Goal: Transaction & Acquisition: Purchase product/service

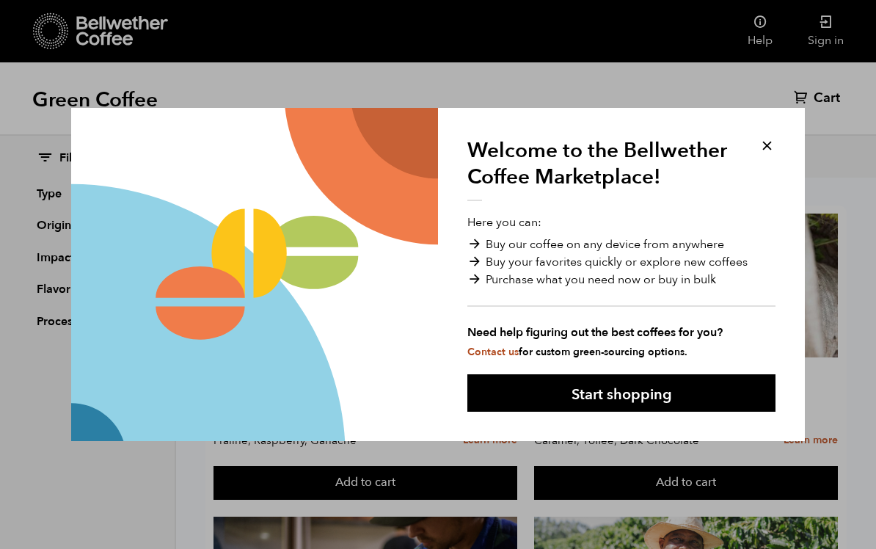
click at [766, 150] on button at bounding box center [767, 145] width 17 height 17
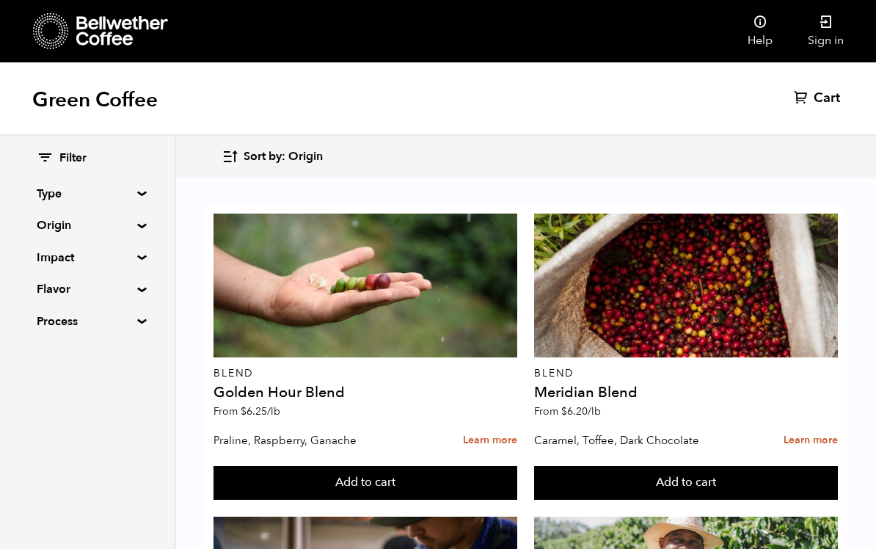
scroll to position [1612, 0]
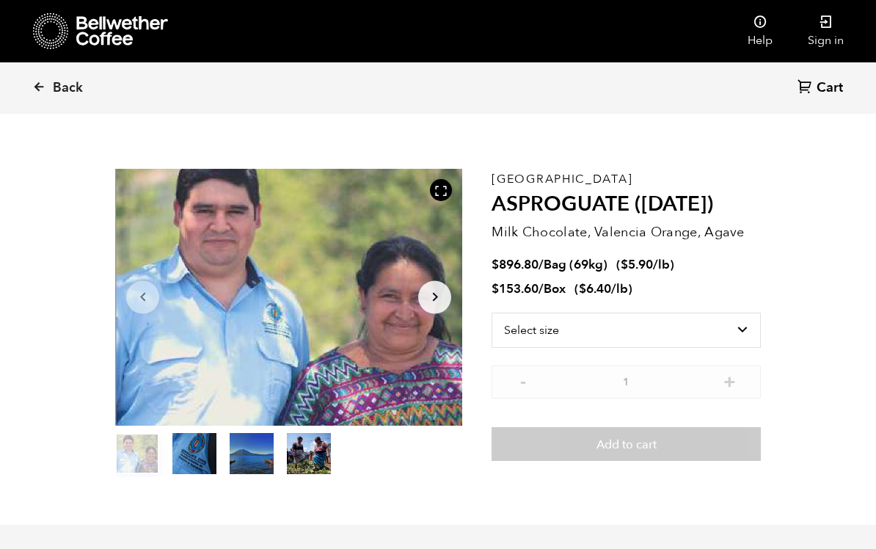
scroll to position [23, 0]
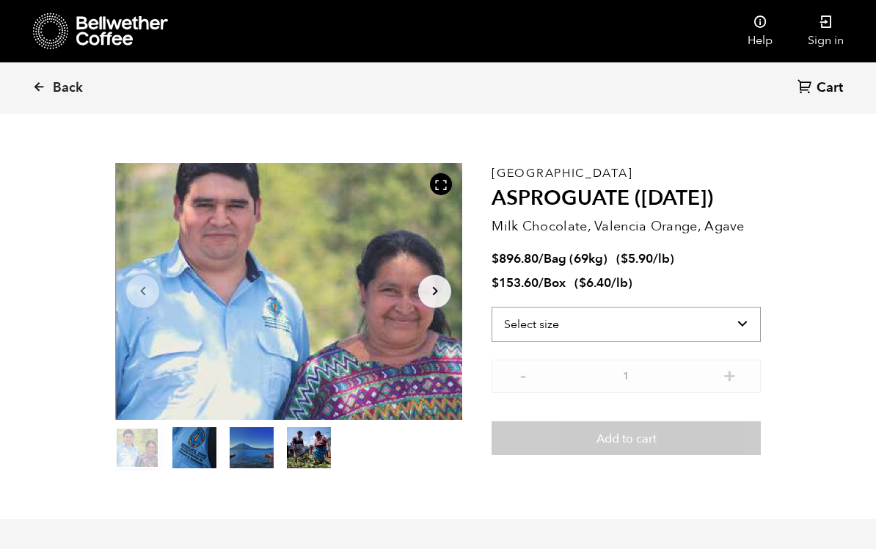
click at [735, 316] on select "Select size Bag (69kg) (152 lbs) Box (24 lbs)" at bounding box center [626, 324] width 269 height 35
select select "bag-2"
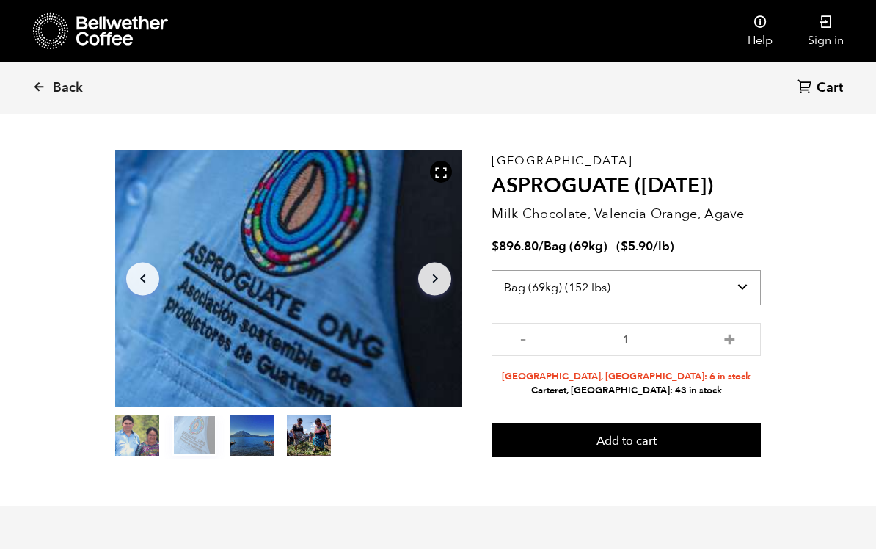
scroll to position [39, 0]
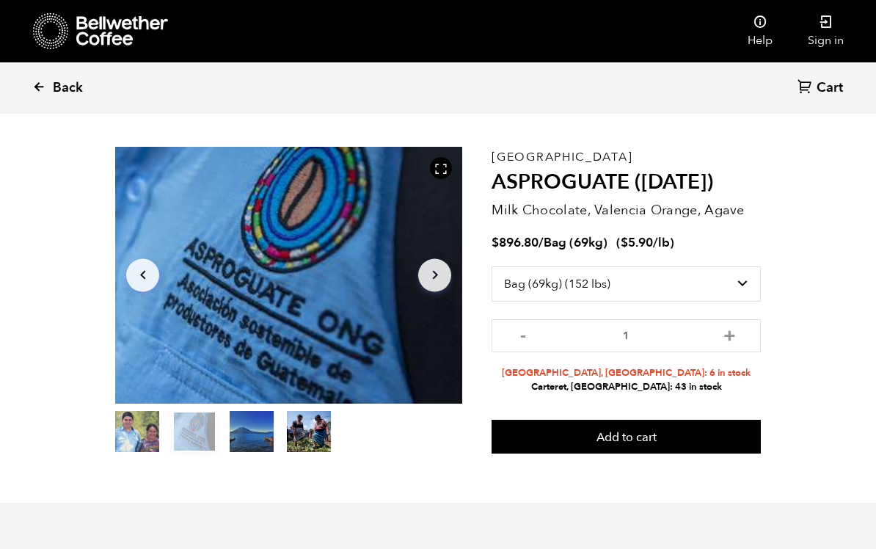
click at [68, 91] on span "Back" at bounding box center [68, 88] width 30 height 18
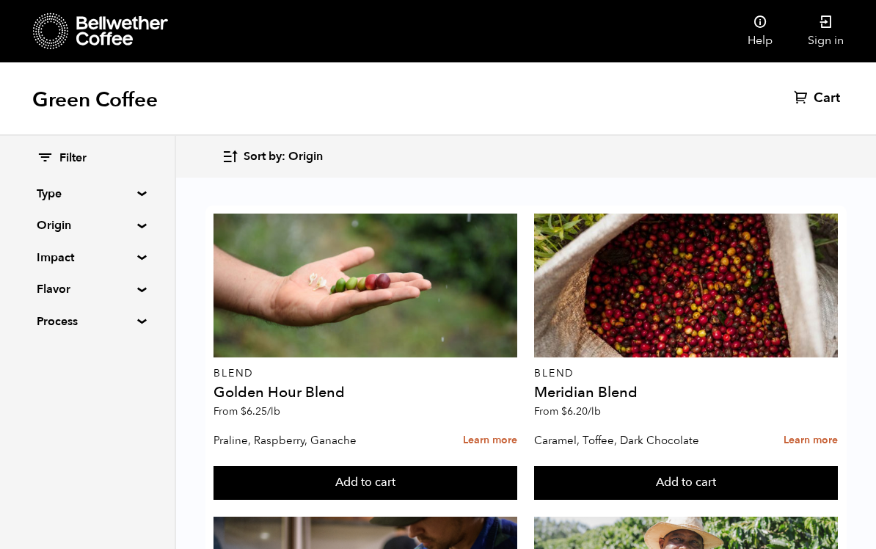
scroll to position [1023, 0]
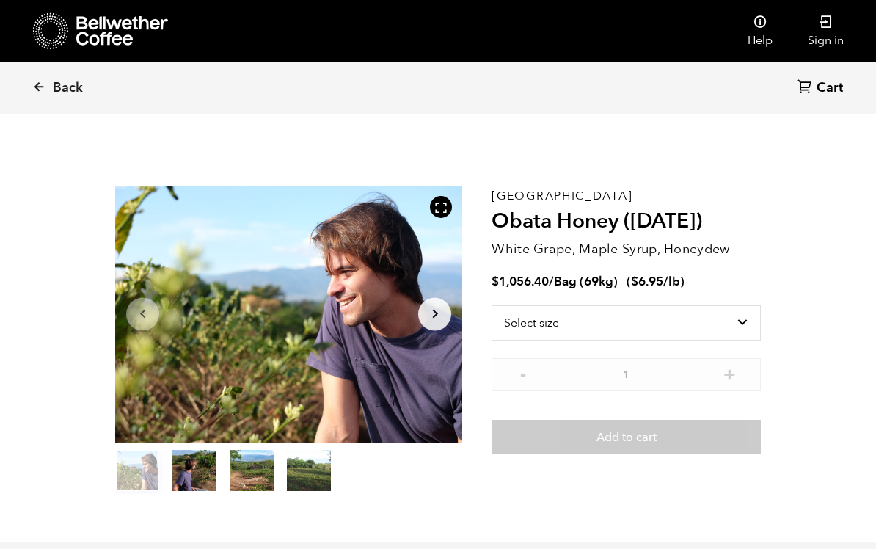
scroll to position [638, 628]
click at [739, 322] on select "Select size Bag (69kg) (152 lbs)" at bounding box center [626, 322] width 269 height 35
click at [649, 327] on select "Select size Bag (69kg) (152 lbs)" at bounding box center [626, 322] width 269 height 35
select select "bag-2"
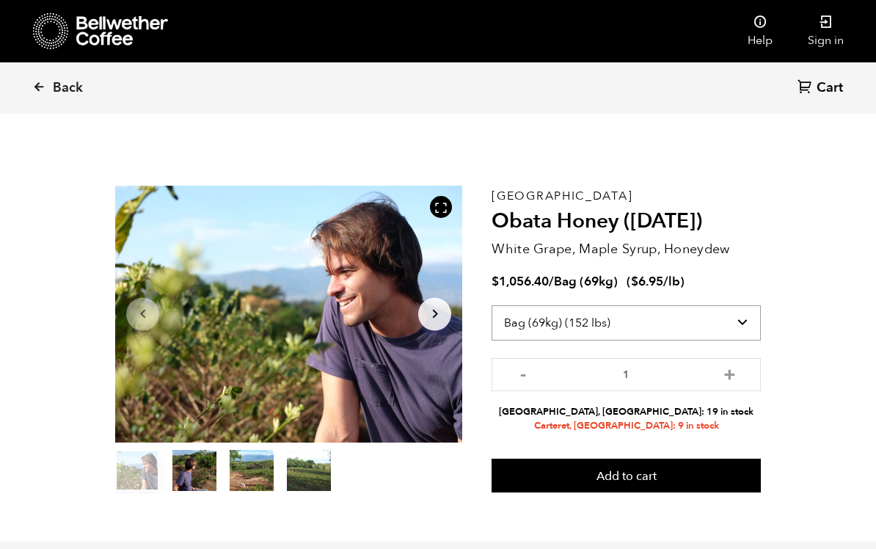
click at [696, 327] on select "Select size Bag (69kg) (152 lbs)" at bounding box center [626, 322] width 269 height 35
select select
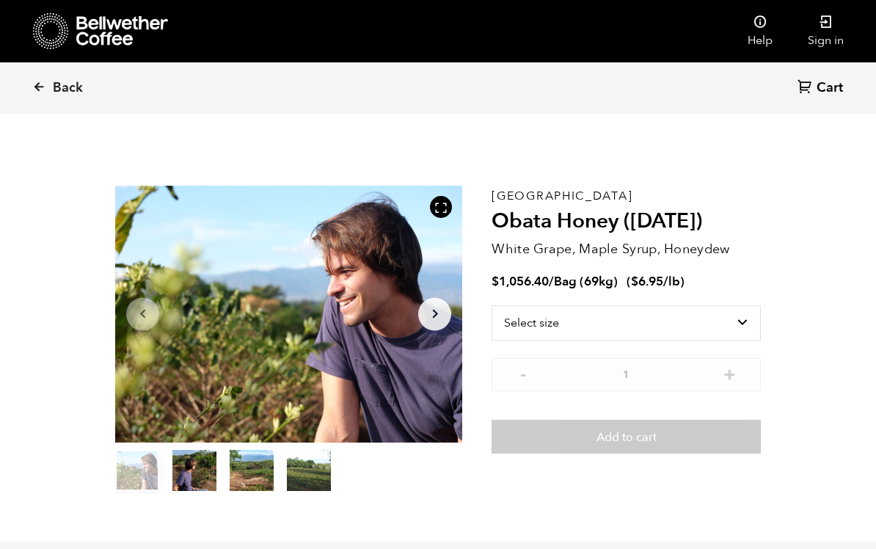
click at [781, 221] on section "Item 1 of 4 Arrow Left Arrow Right item 0 item 1 item 2 item 3 Item 1 of 4 Cost…" at bounding box center [438, 340] width 719 height 404
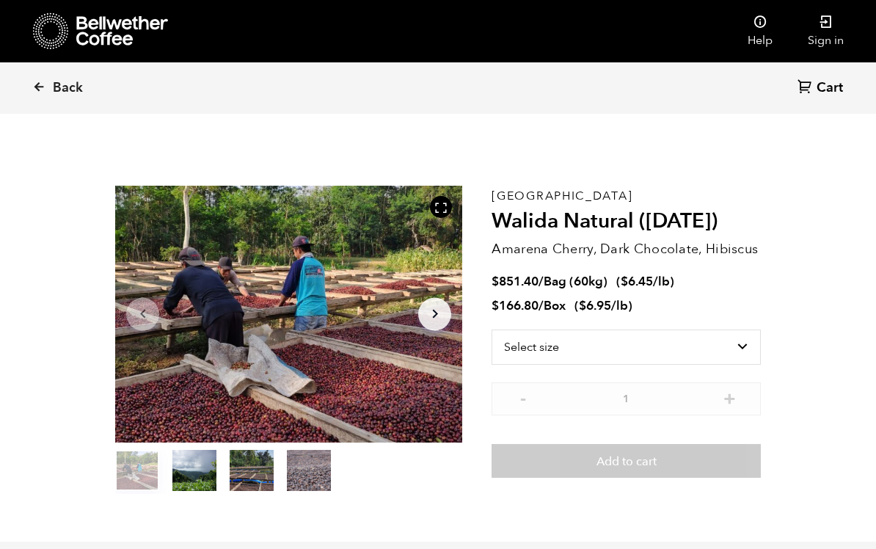
scroll to position [638, 628]
click at [735, 340] on select "Select size Bag (60kg) (132 lbs) Box (24 lbs)" at bounding box center [626, 346] width 269 height 35
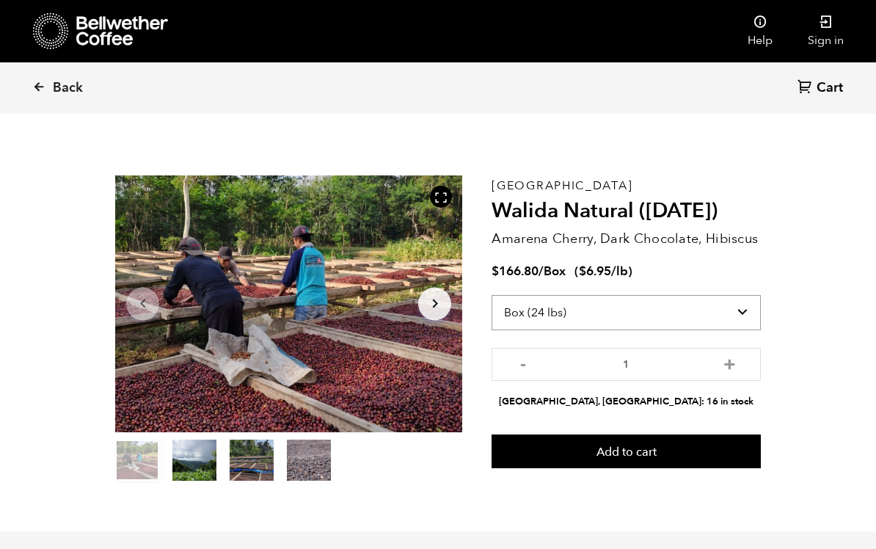
scroll to position [12, 0]
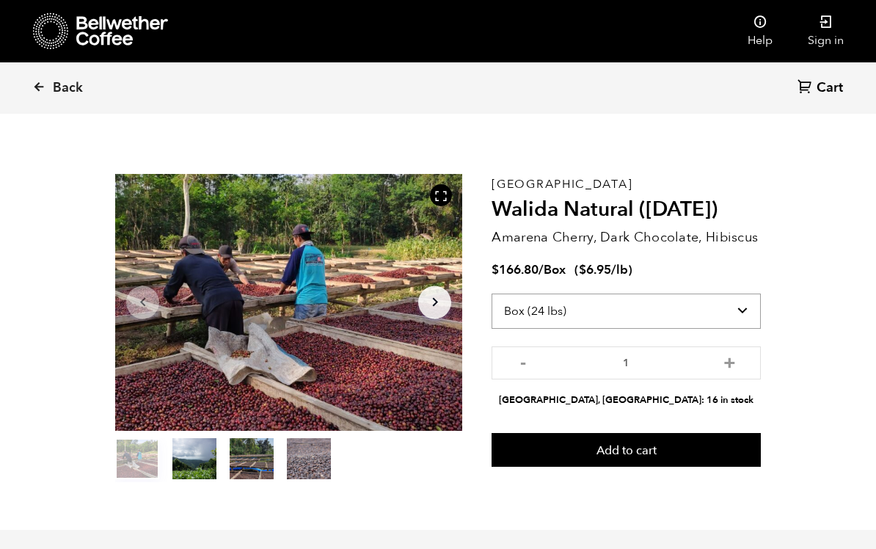
click at [734, 310] on select "Select size Bag (60kg) (132 lbs) Box (24 lbs)" at bounding box center [626, 311] width 269 height 35
select select "bag-3"
